Goal: Check status: Check status

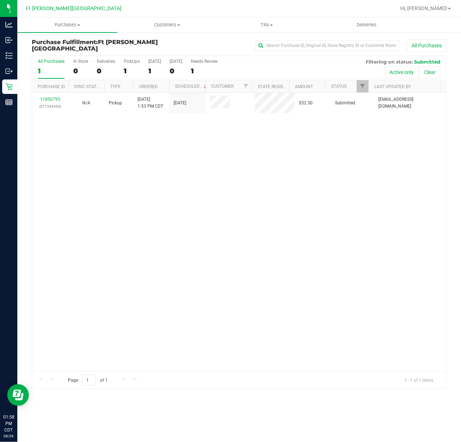
click at [168, 144] on div "11850795 (317335450) N/A Pickup 8/26/2025 1:53 PM CDT 8/26/2025 $52.50 Submitte…" at bounding box center [239, 232] width 414 height 278
click at [167, 144] on div "11850795 (317335450) N/A Pickup 8/26/2025 1:53 PM CDT 8/26/2025 $52.50 Submitte…" at bounding box center [239, 232] width 414 height 278
drag, startPoint x: 166, startPoint y: 143, endPoint x: 162, endPoint y: 145, distance: 3.9
click at [165, 143] on div "11850795 (317335450) N/A Pickup 8/26/2025 1:53 PM CDT 8/26/2025 $52.50 Submitte…" at bounding box center [239, 232] width 414 height 278
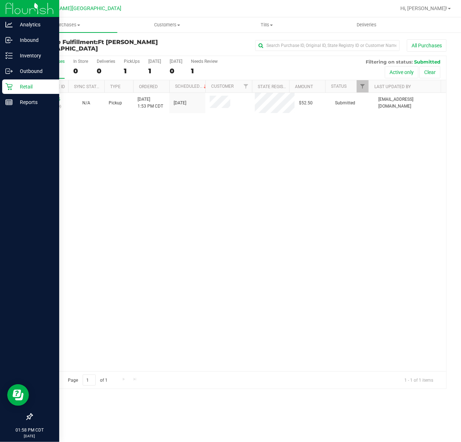
click at [13, 227] on div at bounding box center [29, 259] width 59 height 299
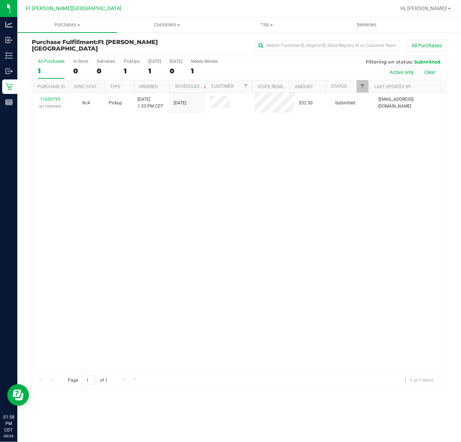
click at [126, 169] on div "11850795 (317335450) N/A Pickup 8/26/2025 1:53 PM CDT 8/26/2025 $52.50 Submitte…" at bounding box center [239, 232] width 414 height 278
click at [126, 168] on div "11850795 (317335450) N/A Pickup 8/26/2025 1:53 PM CDT 8/26/2025 $52.50 Submitte…" at bounding box center [239, 232] width 414 height 278
click at [125, 167] on div "11850795 (317335450) N/A Pickup 8/26/2025 1:53 PM CDT 8/26/2025 $52.50 Submitte…" at bounding box center [239, 232] width 414 height 278
